Goal: Task Accomplishment & Management: Manage account settings

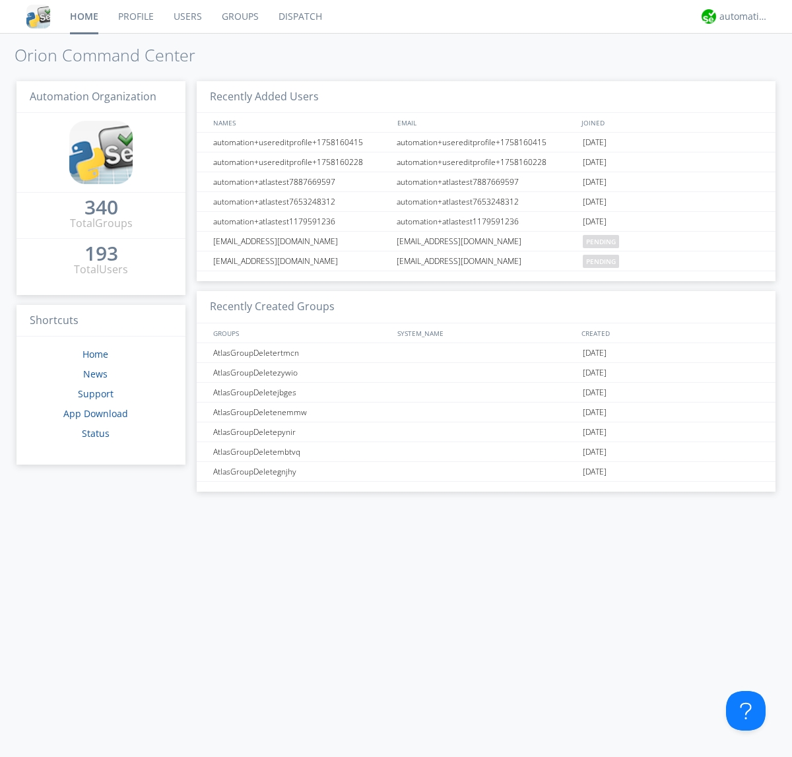
click at [239, 17] on link "Groups" at bounding box center [240, 16] width 57 height 33
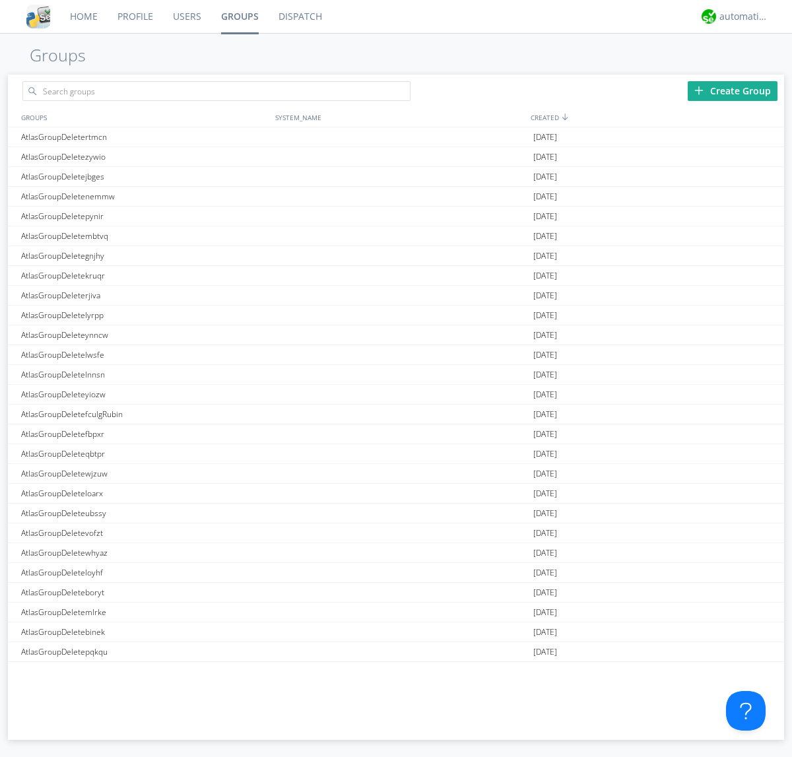
click at [733, 90] on div "Create Group" at bounding box center [733, 91] width 90 height 20
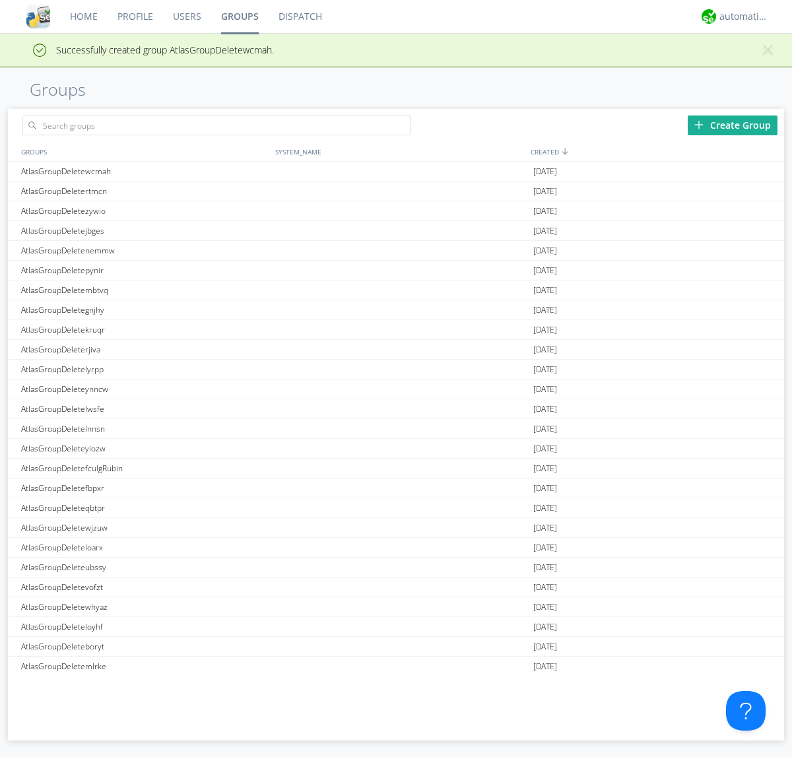
click at [239, 17] on link "Groups" at bounding box center [239, 16] width 57 height 33
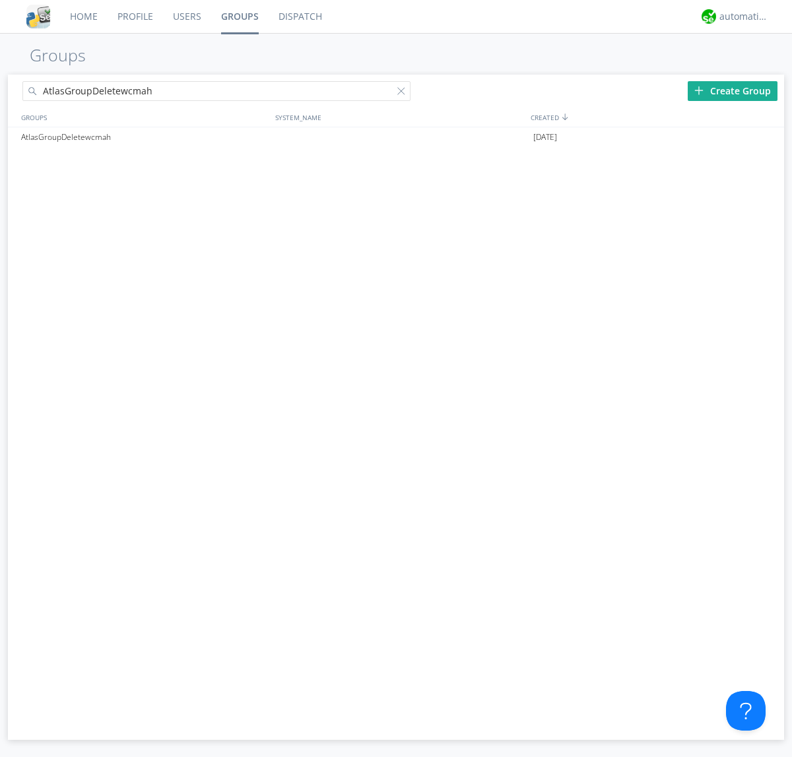
type input "AtlasGroupDeletewcmah"
click at [404, 93] on div at bounding box center [403, 93] width 13 height 13
type input "AtlasGroupDeletewcmah"
click at [145, 137] on div "AtlasGroupDeletewcmah" at bounding box center [145, 137] width 254 height 20
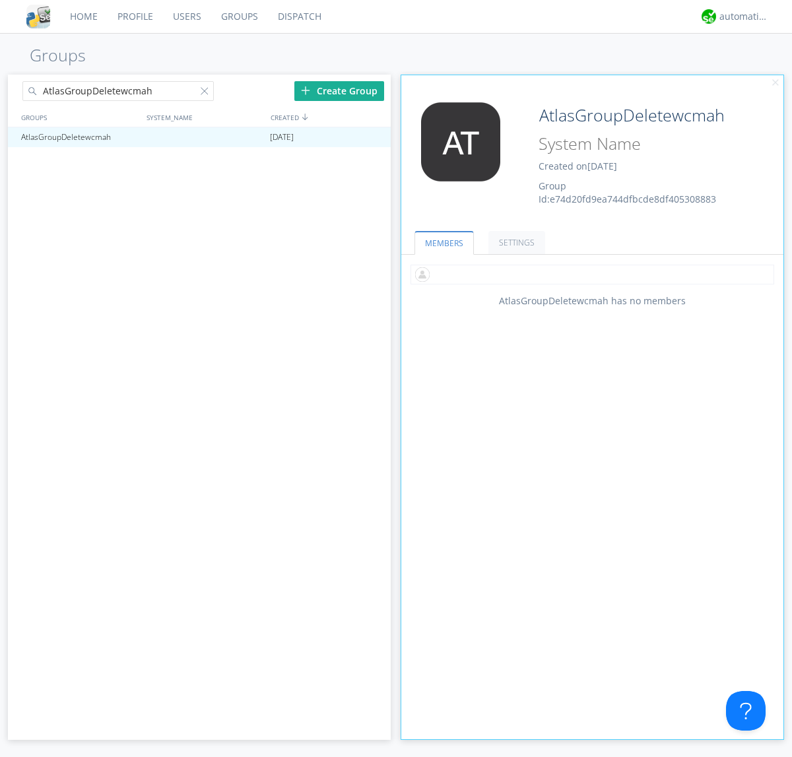
click at [592, 274] on input "text" at bounding box center [593, 275] width 364 height 20
type input "automation+atlas0002"
click at [741, 17] on div "automation+atlas" at bounding box center [745, 16] width 50 height 13
